Goal: Information Seeking & Learning: Understand process/instructions

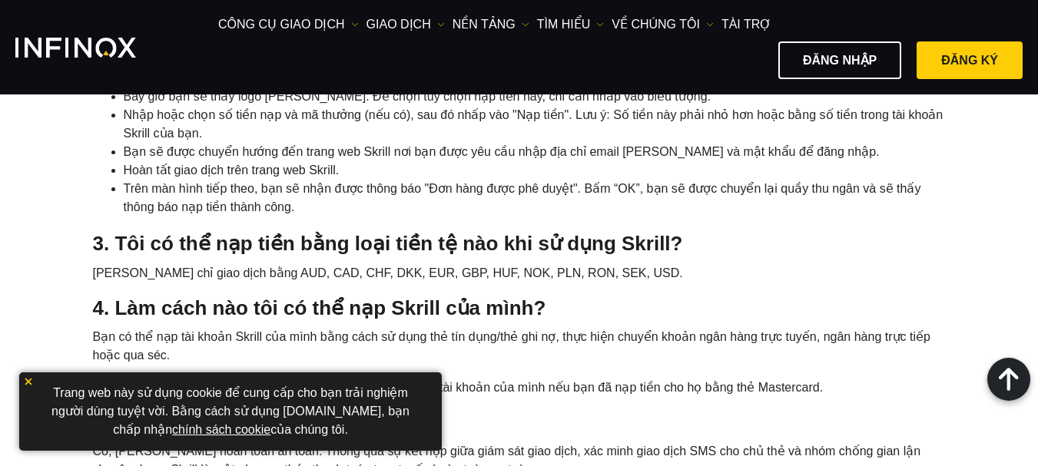
click at [256, 244] on div "3. Tôi có thể nạp tiền bằng loại tiền tệ nào khi sử dụng Skrill? Skrill chỉ gia…" at bounding box center [519, 257] width 853 height 50
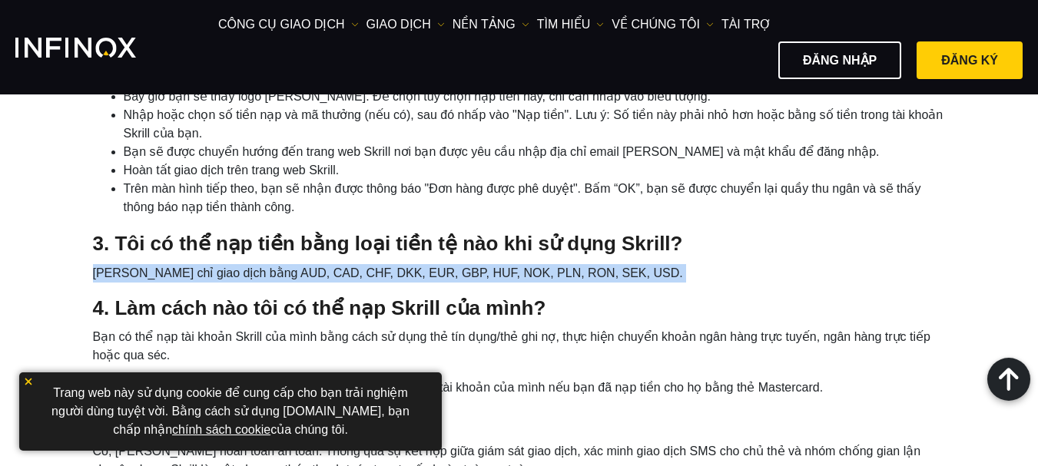
click at [256, 244] on div "3. Tôi có thể nạp tiền bằng loại tiền tệ nào khi sử dụng Skrill? Skrill chỉ gia…" at bounding box center [519, 257] width 853 height 50
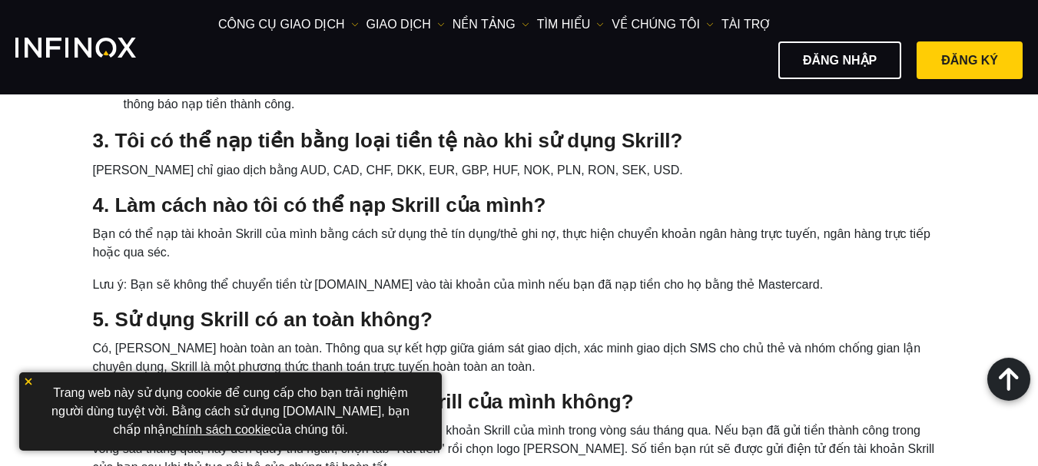
click at [195, 225] on li "Bạn có thể nạp tài khoản Skrill của mình bằng cách sử dụng thẻ tín dụng/thẻ ghi…" at bounding box center [519, 243] width 853 height 37
click at [194, 237] on li "Bạn có thể nạp tài khoản Skrill của mình bằng cách sử dụng thẻ tín dụng/thẻ ghi…" at bounding box center [519, 243] width 853 height 37
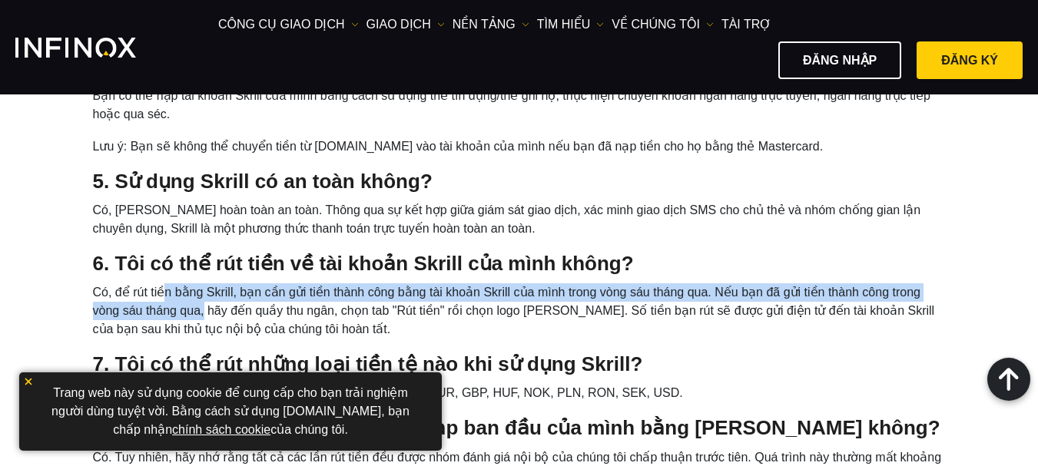
drag, startPoint x: 161, startPoint y: 269, endPoint x: 175, endPoint y: 300, distance: 34.4
click at [175, 300] on li "Có, để rút tiền bằng Skrill, bạn cần gửi tiền thành công bằng tài khoản Skrill …" at bounding box center [519, 310] width 853 height 55
